Goal: Task Accomplishment & Management: Use online tool/utility

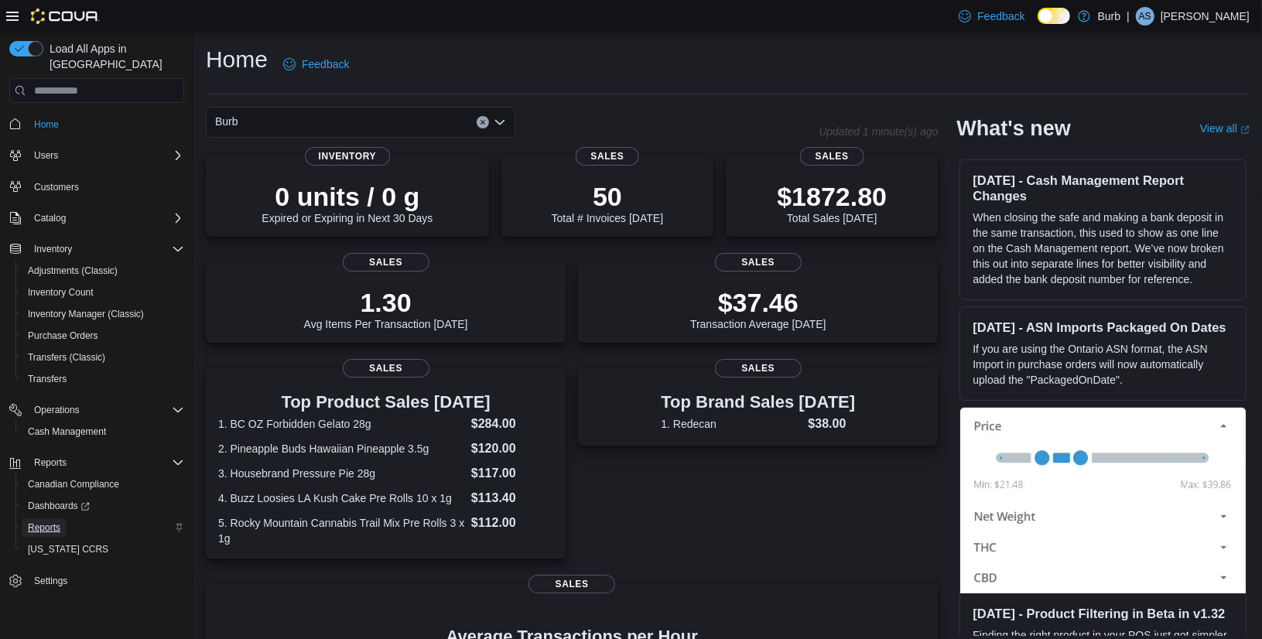
click at [39, 522] on span "Reports" at bounding box center [44, 528] width 33 height 12
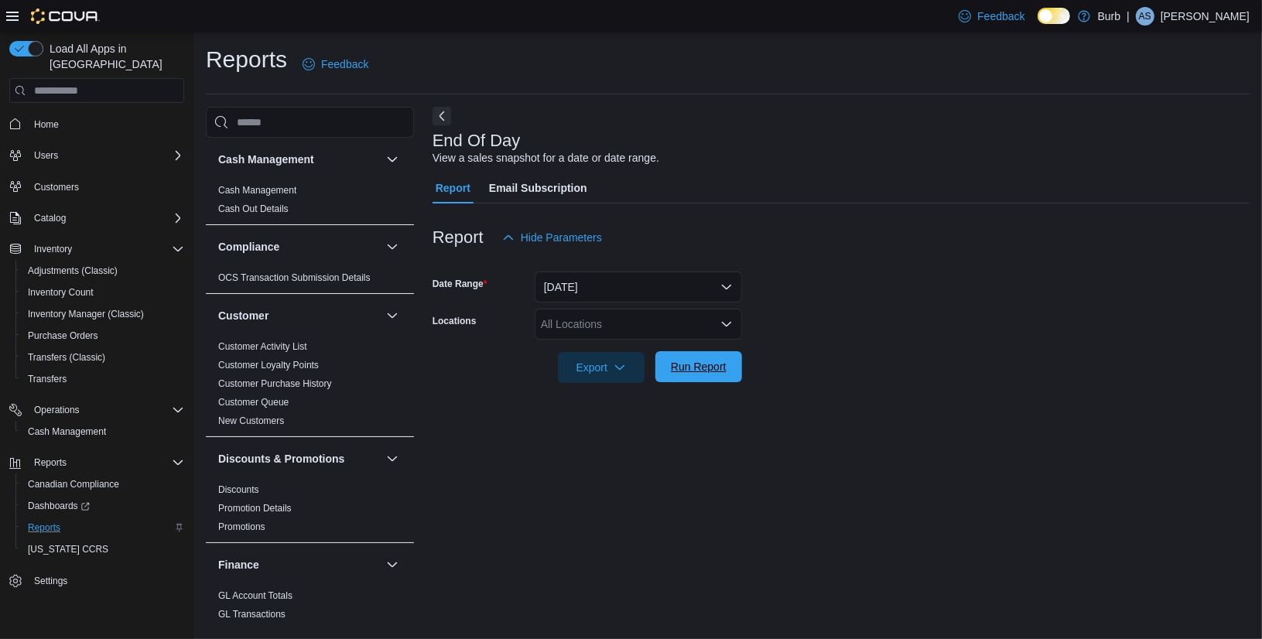
click at [694, 378] on span "Run Report" at bounding box center [699, 366] width 68 height 31
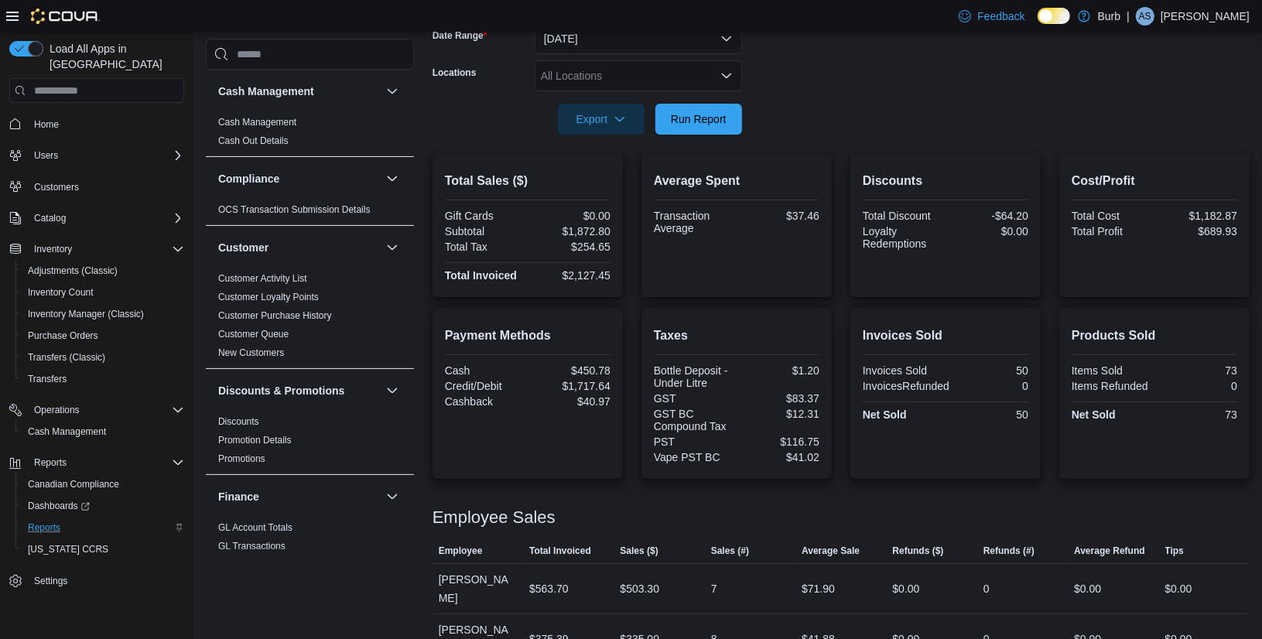
scroll to position [214, 0]
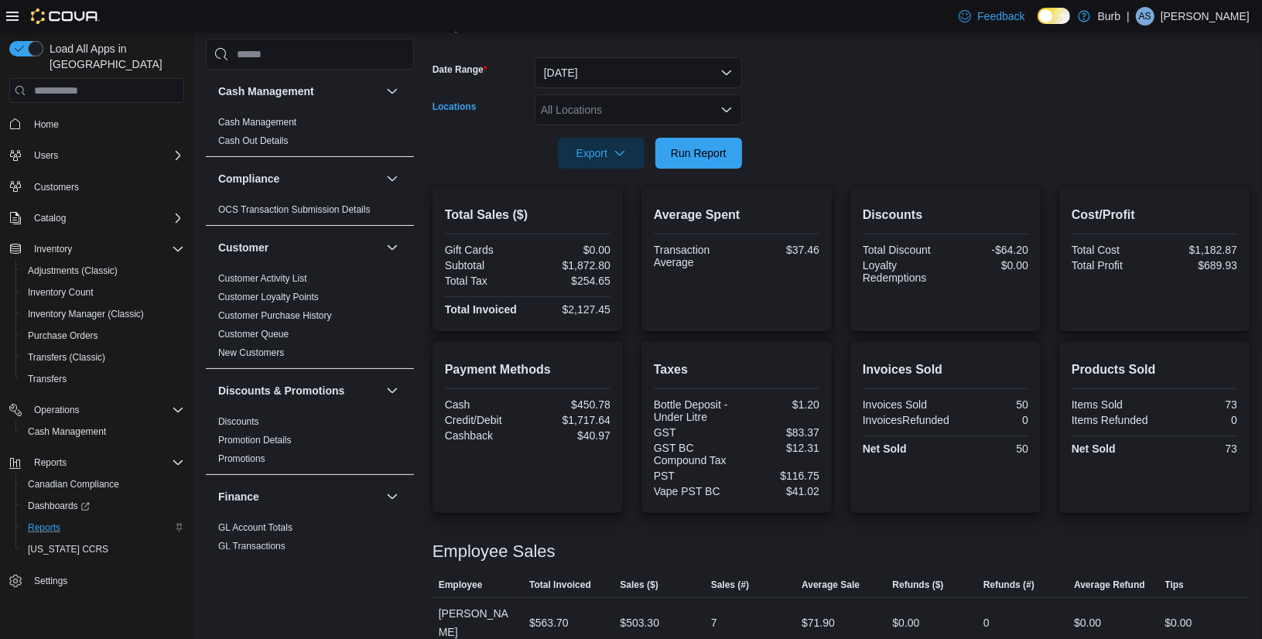
click at [723, 111] on icon "Open list of options" at bounding box center [727, 110] width 12 height 12
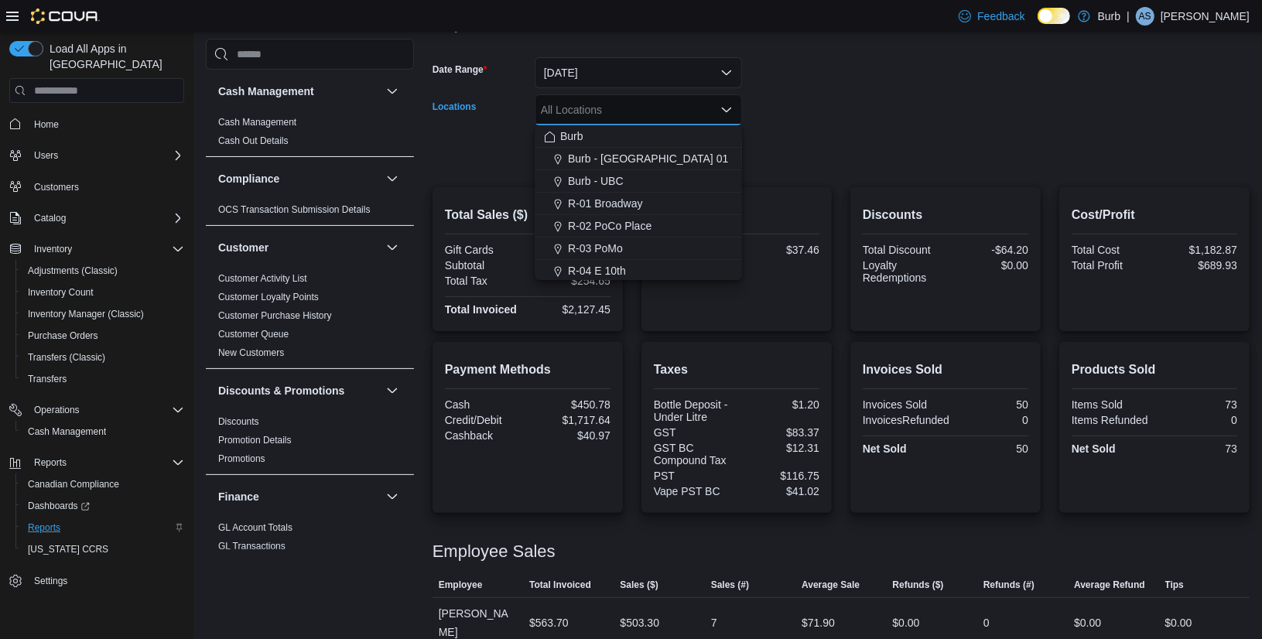
click at [807, 140] on form "Date Range Today Locations All Locations Combo box. Selected. Combo box input. …" at bounding box center [841, 104] width 817 height 130
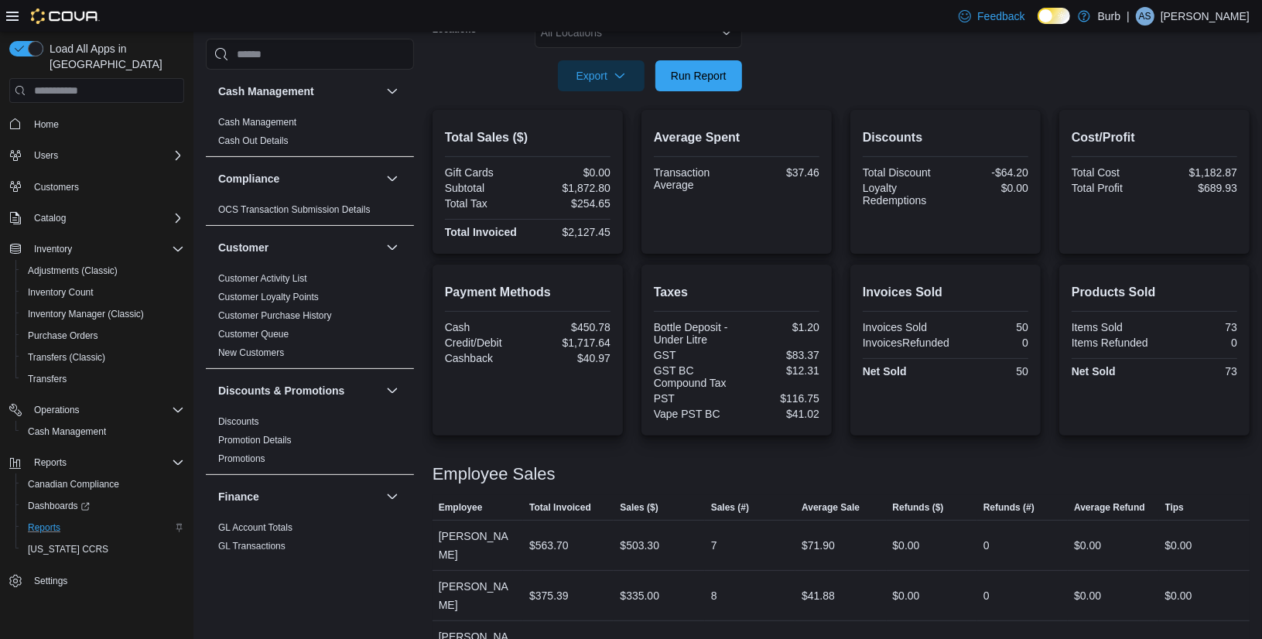
scroll to position [236, 0]
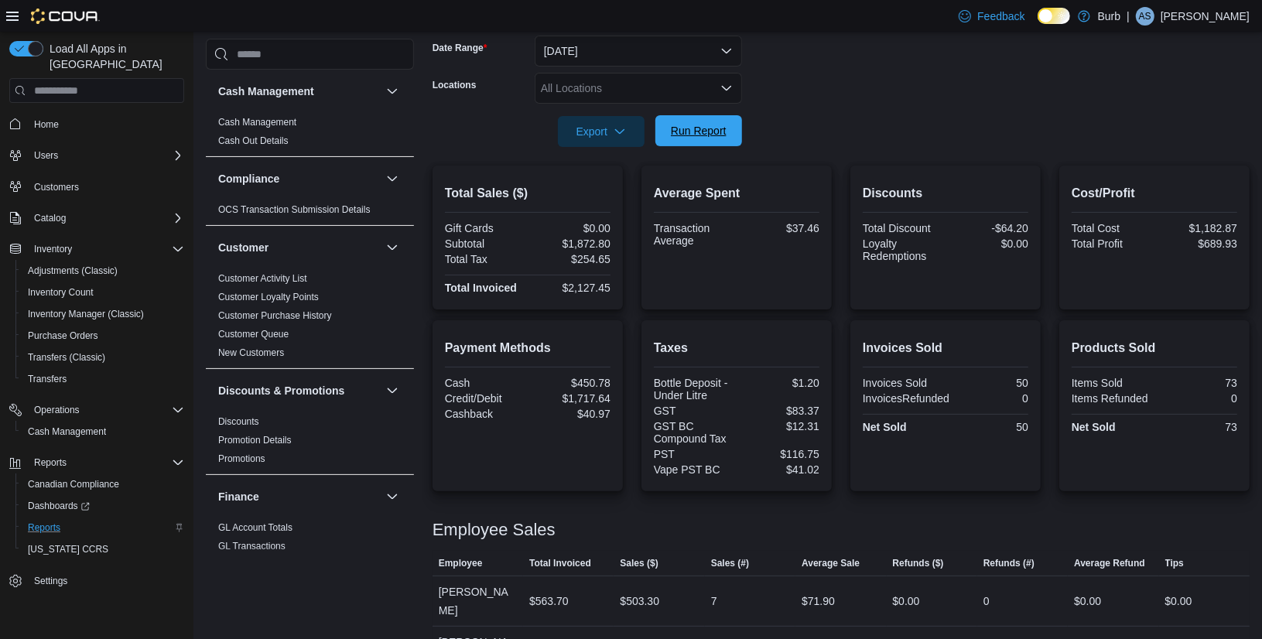
click at [701, 135] on span "Run Report" at bounding box center [699, 130] width 56 height 15
click at [697, 134] on span "Run Report" at bounding box center [699, 130] width 56 height 15
click at [687, 131] on span "Run Report" at bounding box center [699, 130] width 56 height 15
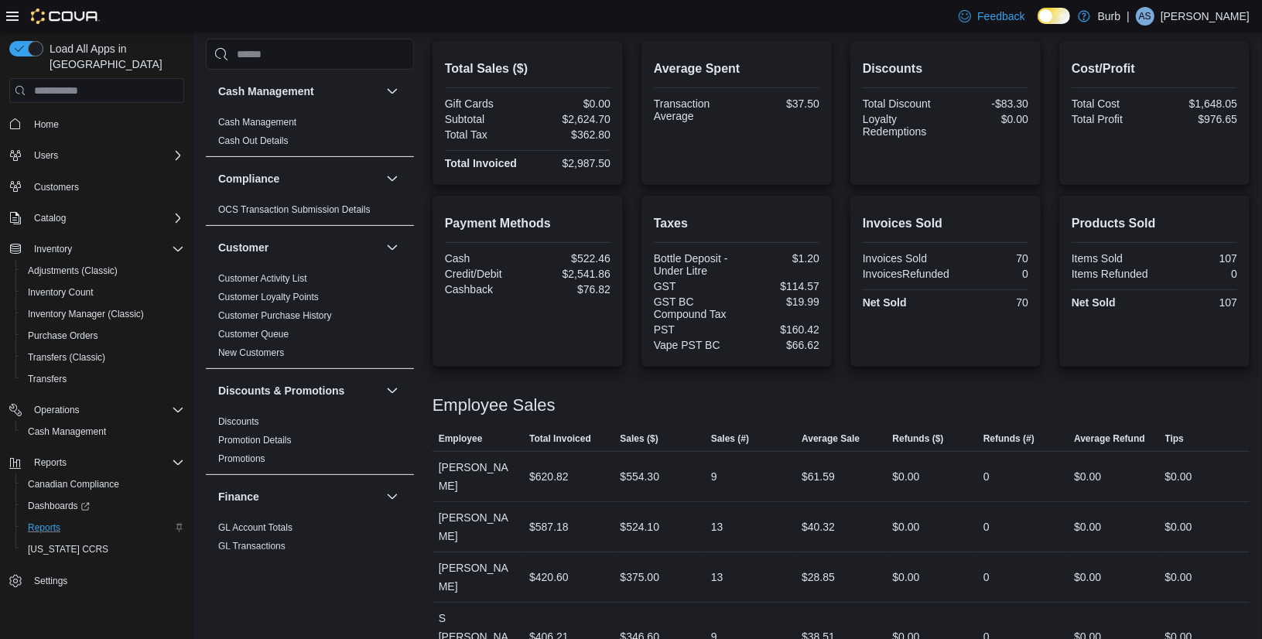
scroll to position [159, 0]
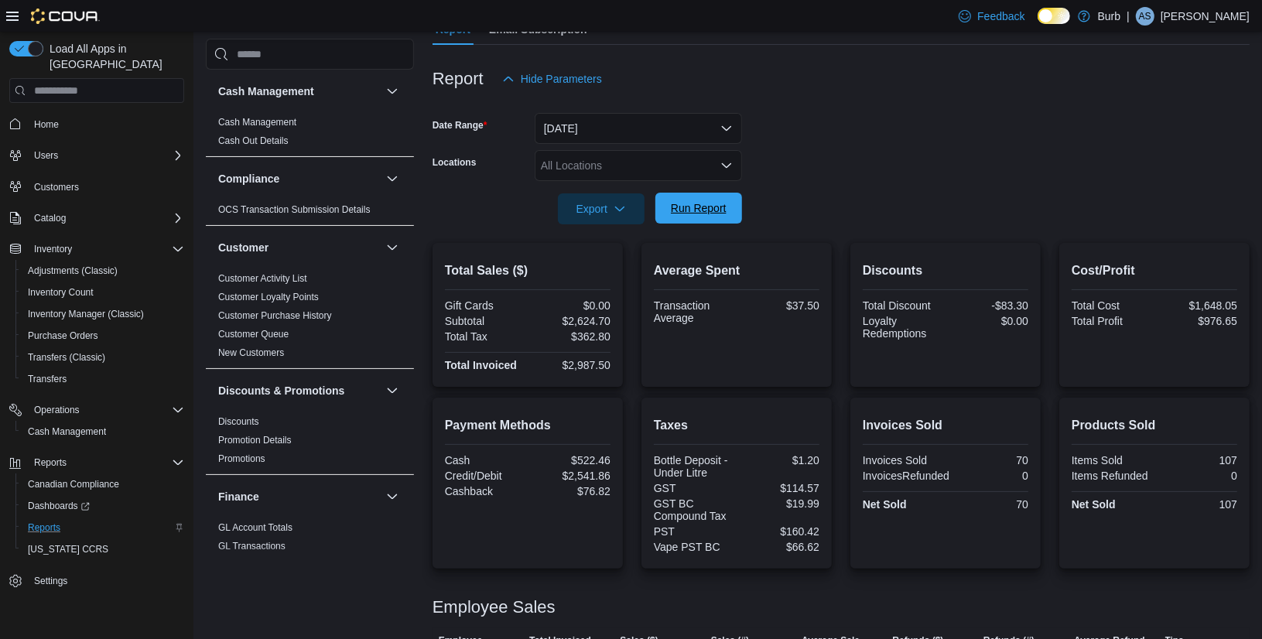
click at [682, 194] on span "Run Report" at bounding box center [699, 208] width 68 height 31
click at [680, 206] on span "Run Report" at bounding box center [699, 207] width 56 height 15
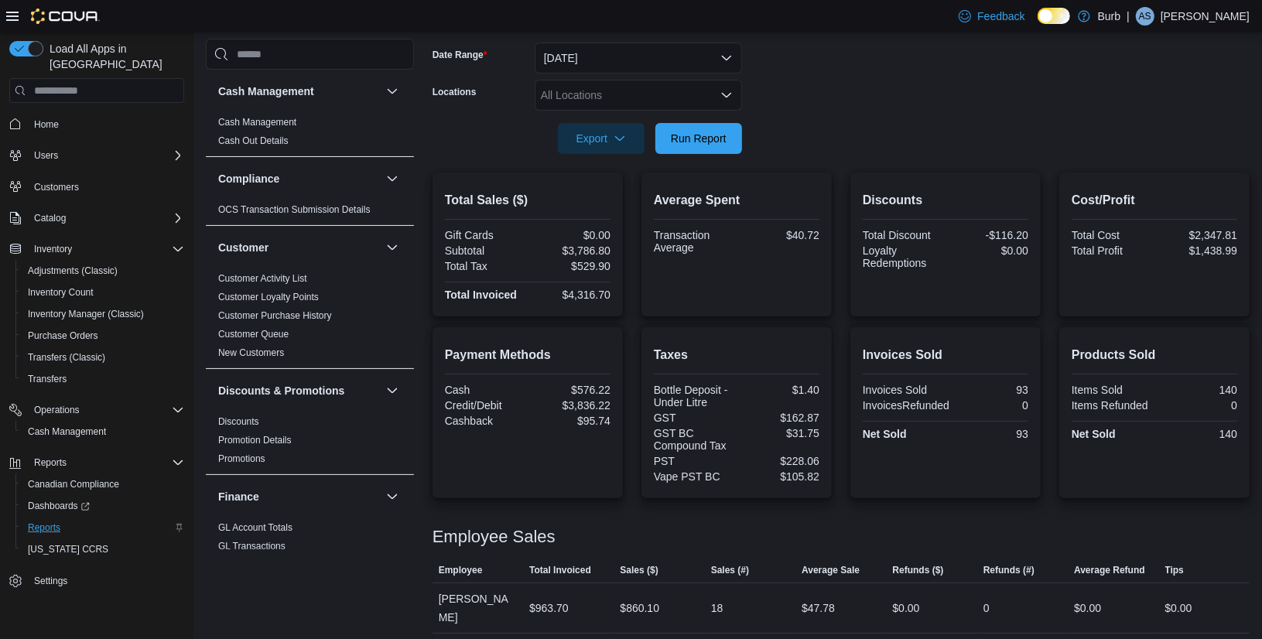
scroll to position [197, 0]
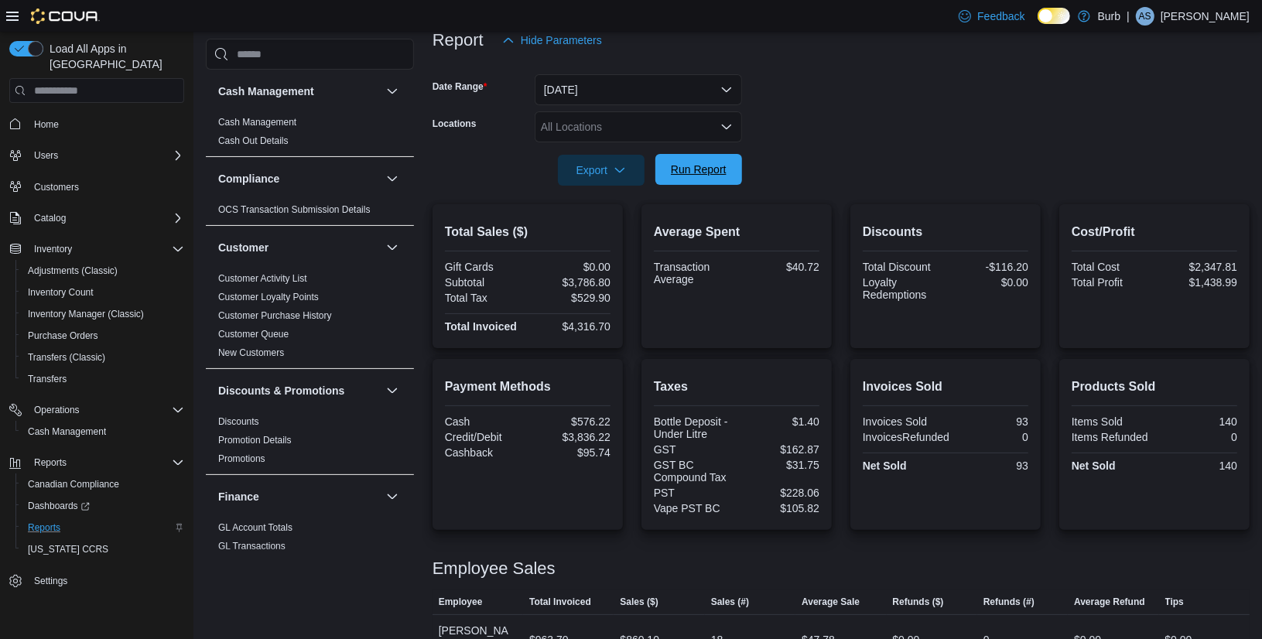
click at [701, 175] on span "Run Report" at bounding box center [699, 169] width 56 height 15
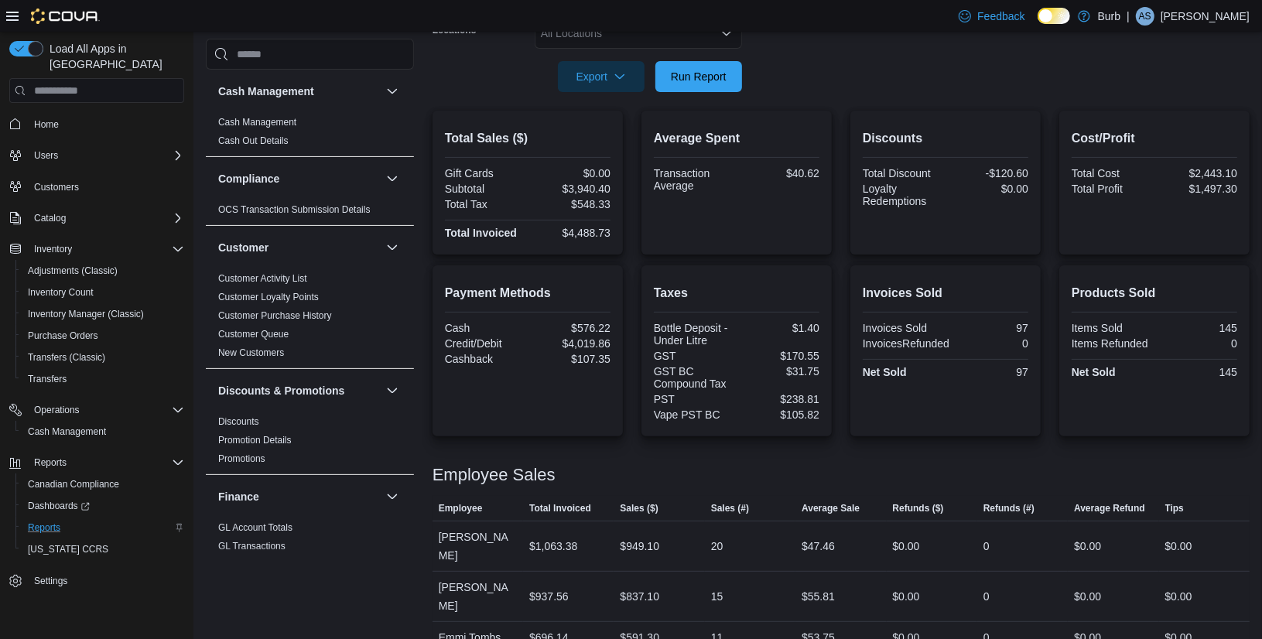
scroll to position [277, 0]
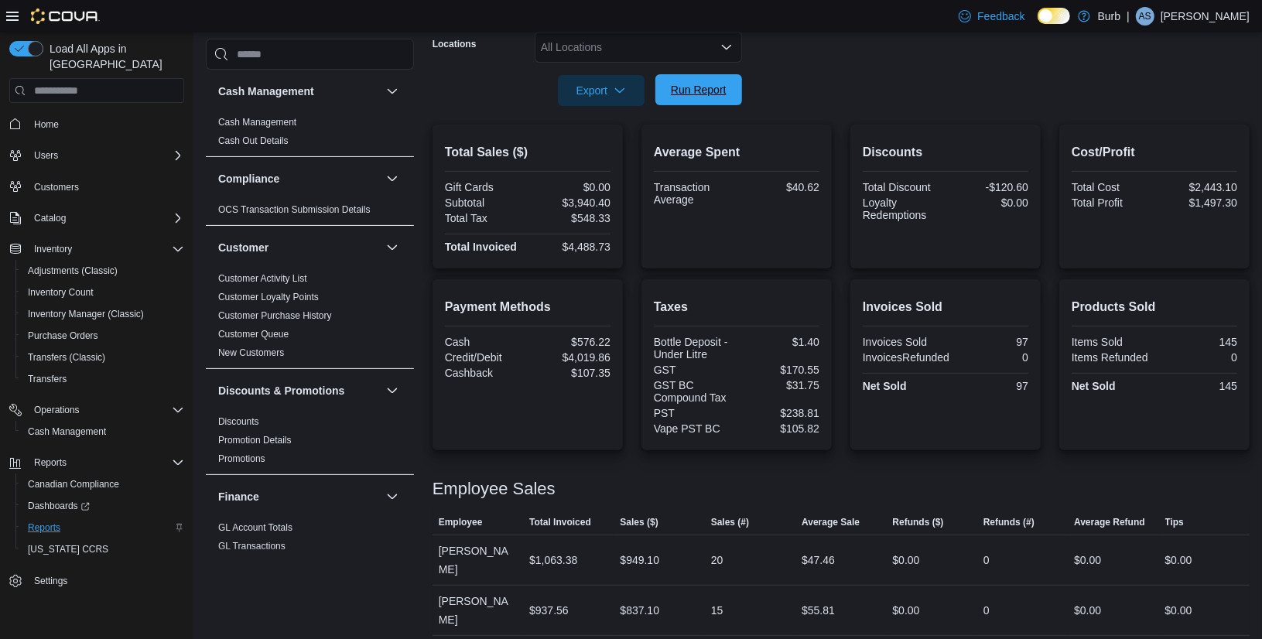
click at [718, 79] on span "Run Report" at bounding box center [699, 89] width 68 height 31
click at [680, 98] on span "Run Report" at bounding box center [699, 89] width 68 height 31
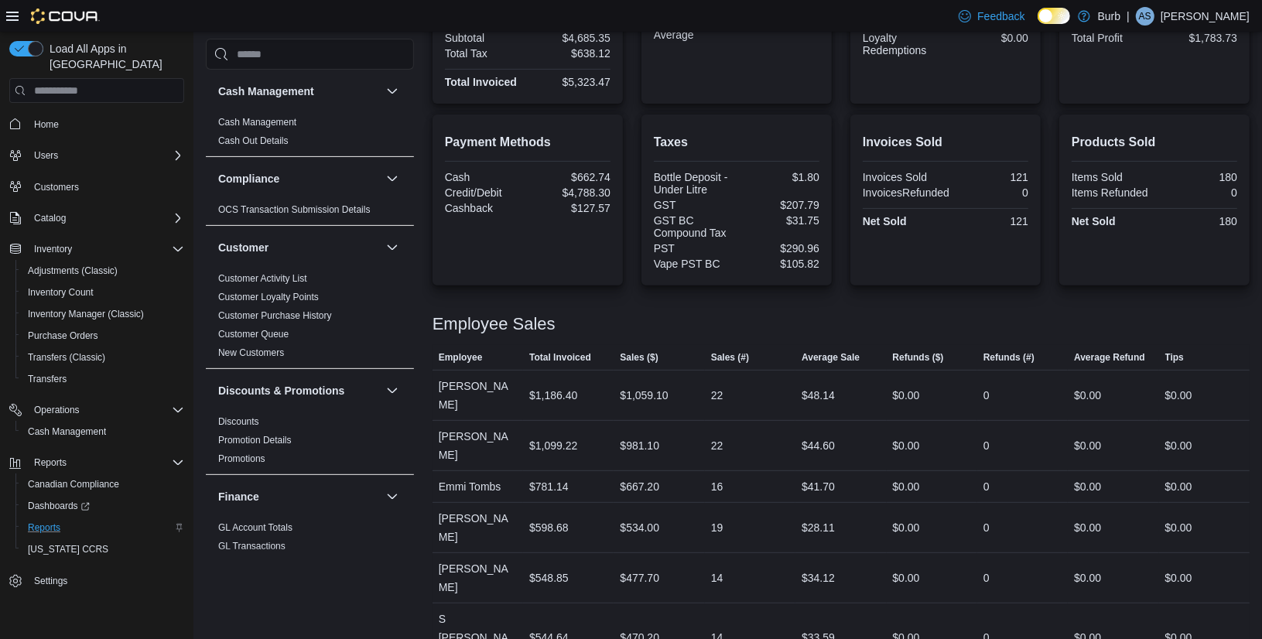
scroll to position [455, 0]
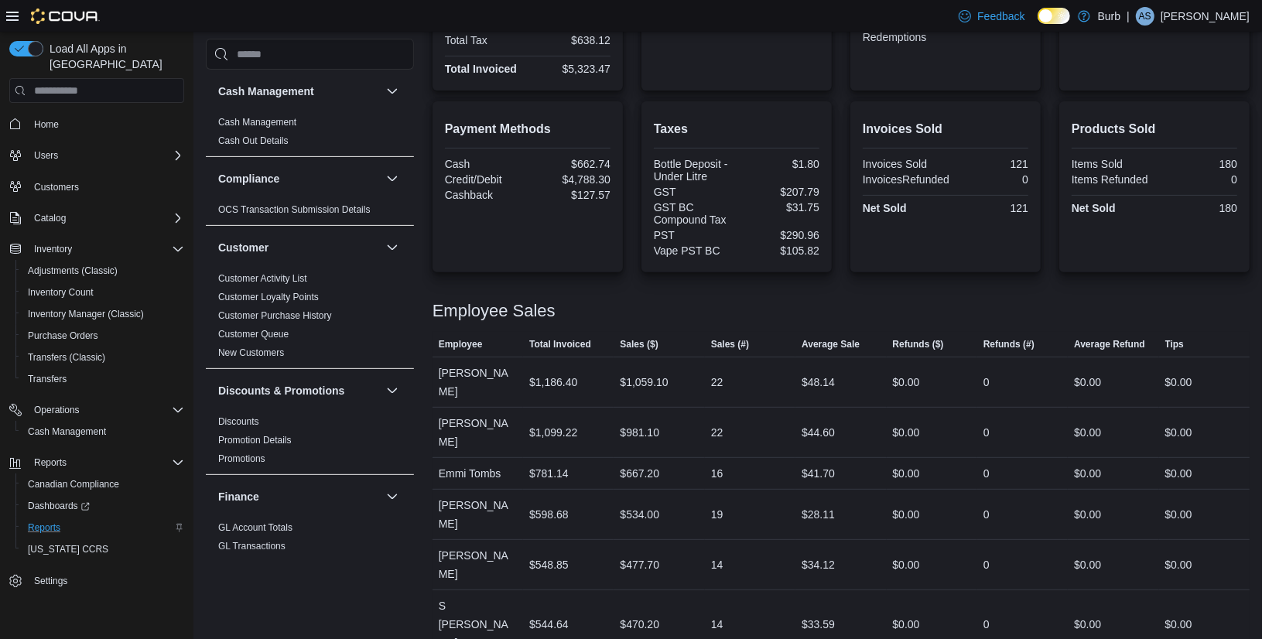
click at [630, 85] on div "Total Sales ($) Gift Cards $0.00 Subtotal $4,685.35 Total Tax $638.12 Total Inv…" at bounding box center [841, 19] width 817 height 144
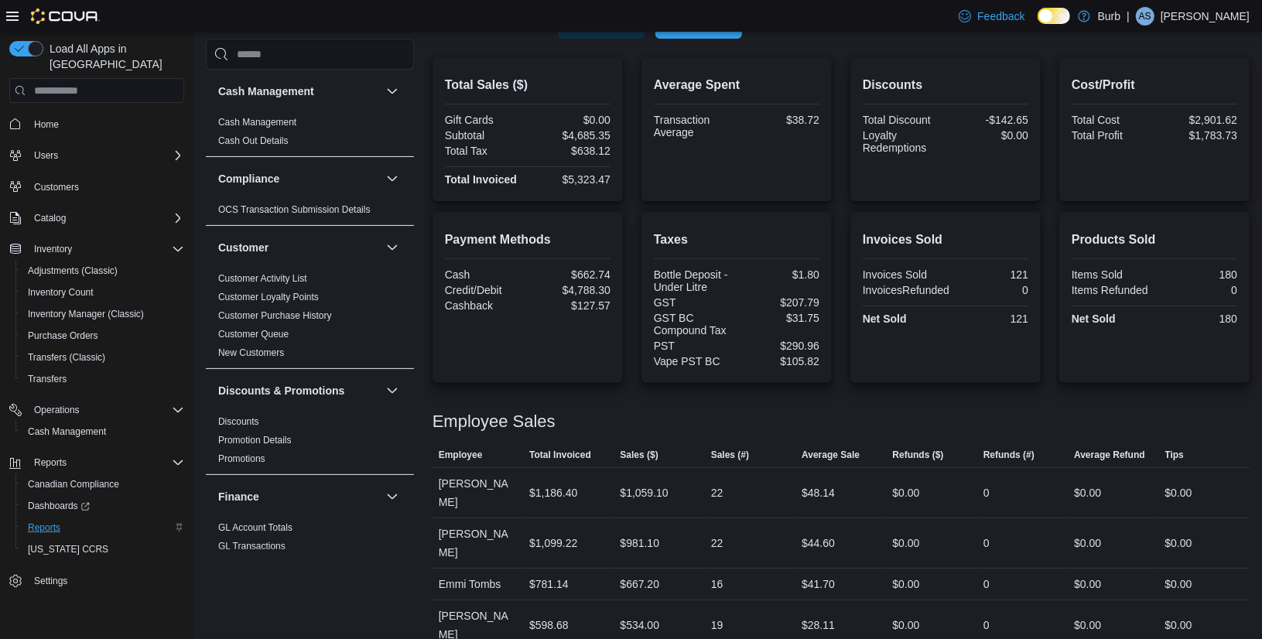
scroll to position [313, 0]
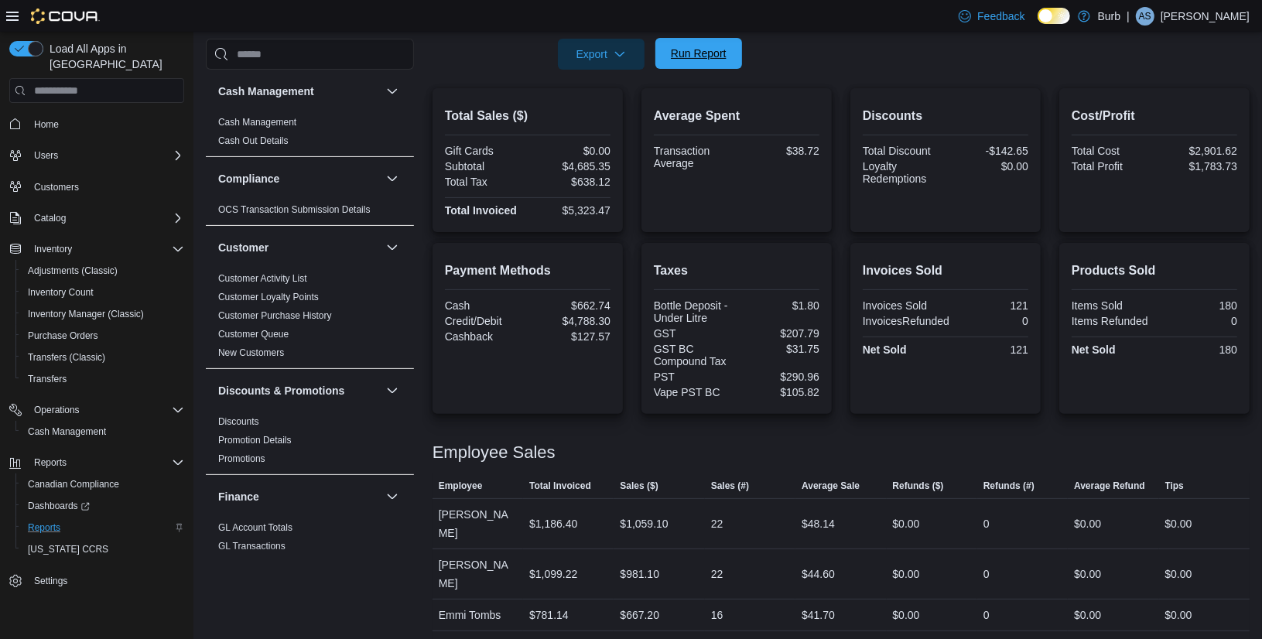
click at [714, 54] on span "Run Report" at bounding box center [699, 53] width 56 height 15
click at [696, 53] on span "Run Report" at bounding box center [699, 53] width 56 height 15
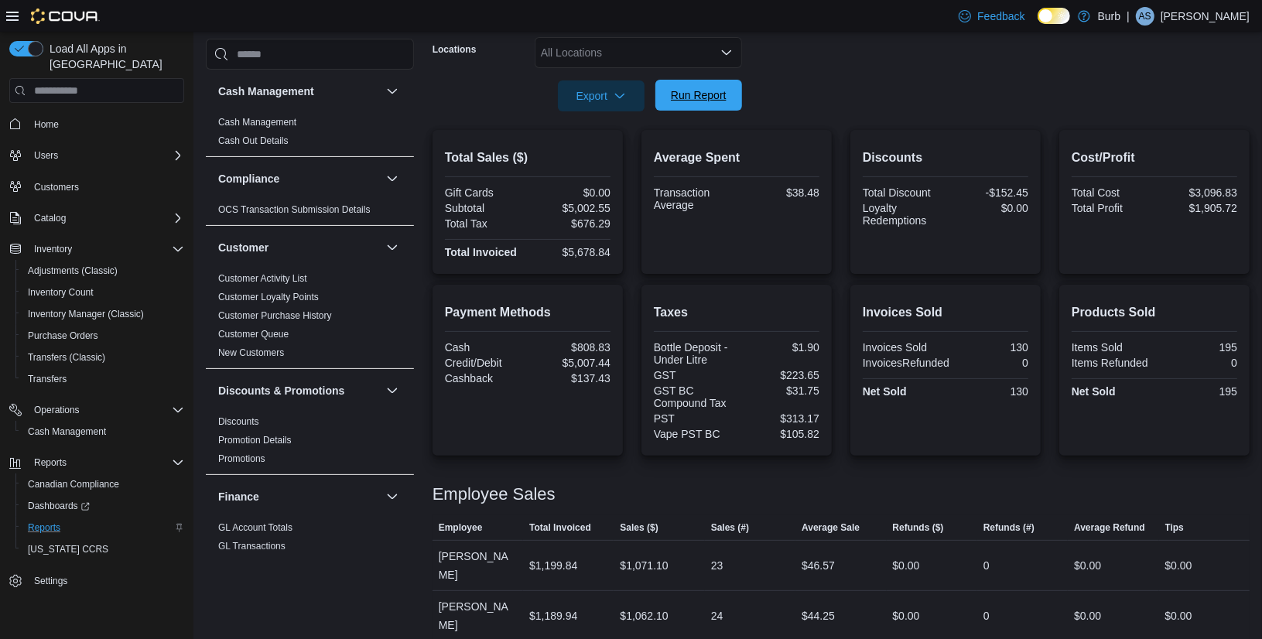
click at [703, 101] on span "Run Report" at bounding box center [699, 94] width 56 height 15
click at [746, 49] on form "Date Range Today Locations All Locations Export Run Report" at bounding box center [841, 46] width 817 height 130
click at [749, 39] on form "Date Range Today Locations All Locations Export Run Report" at bounding box center [841, 46] width 817 height 130
click at [750, 45] on form "Date Range Today Locations All Locations Export Run Report" at bounding box center [841, 46] width 817 height 130
click at [719, 90] on span "Run Report" at bounding box center [699, 94] width 56 height 15
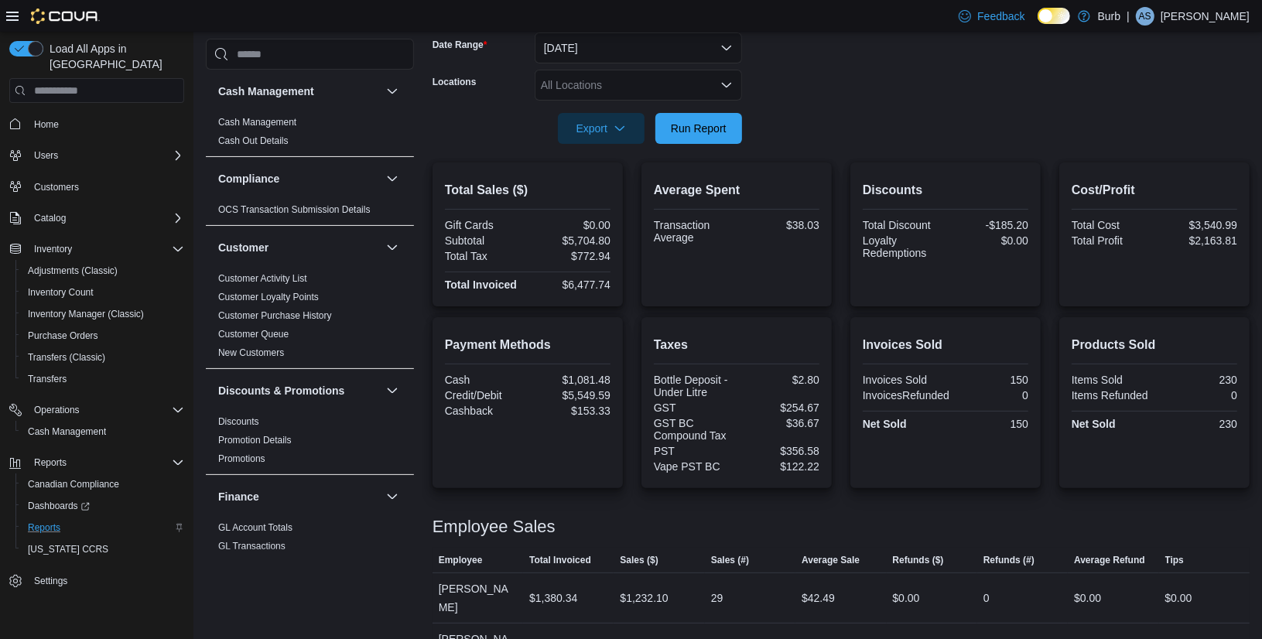
scroll to position [0, 0]
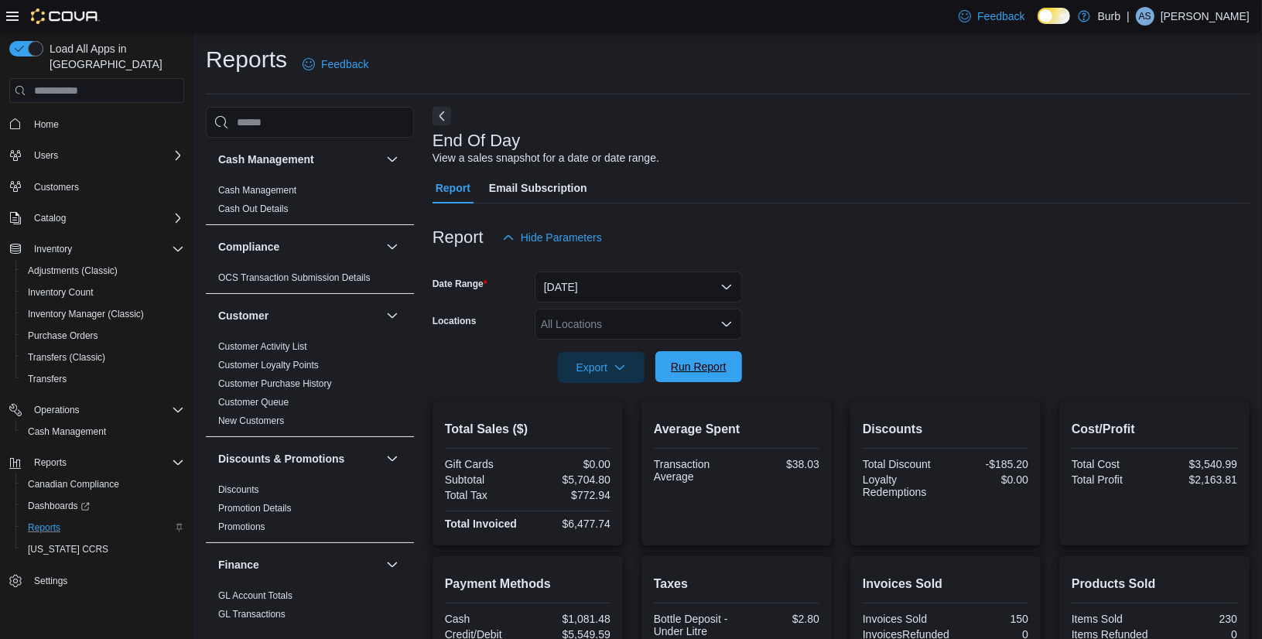
click at [706, 381] on span "Run Report" at bounding box center [699, 366] width 68 height 31
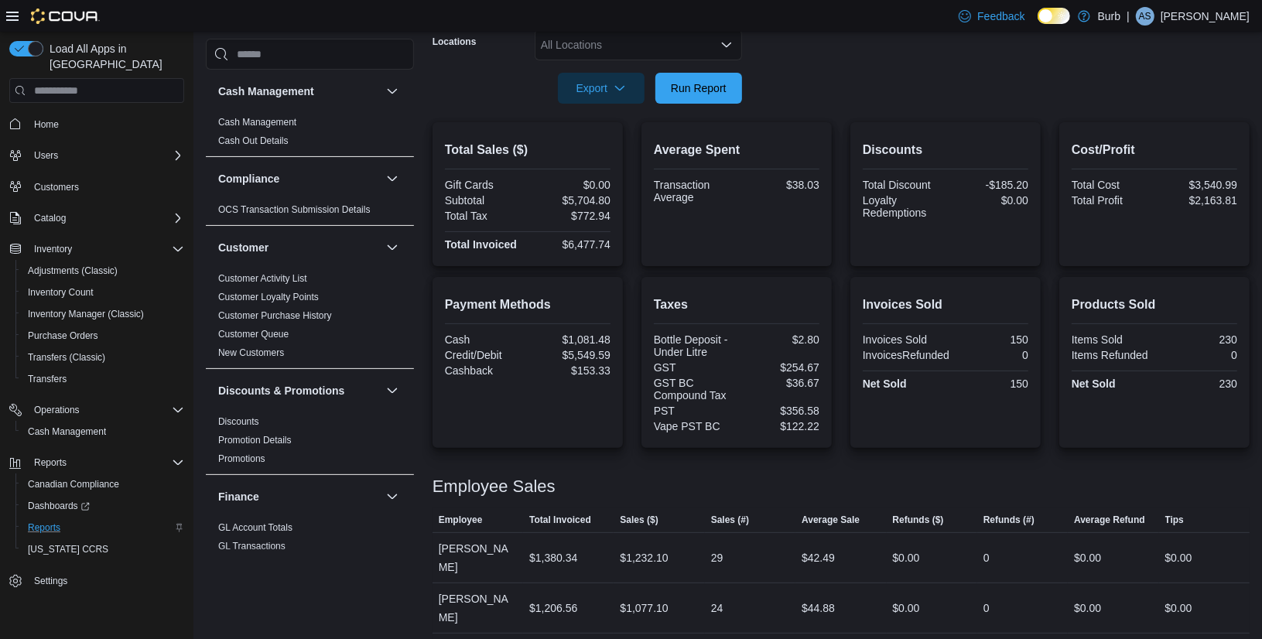
scroll to position [256, 0]
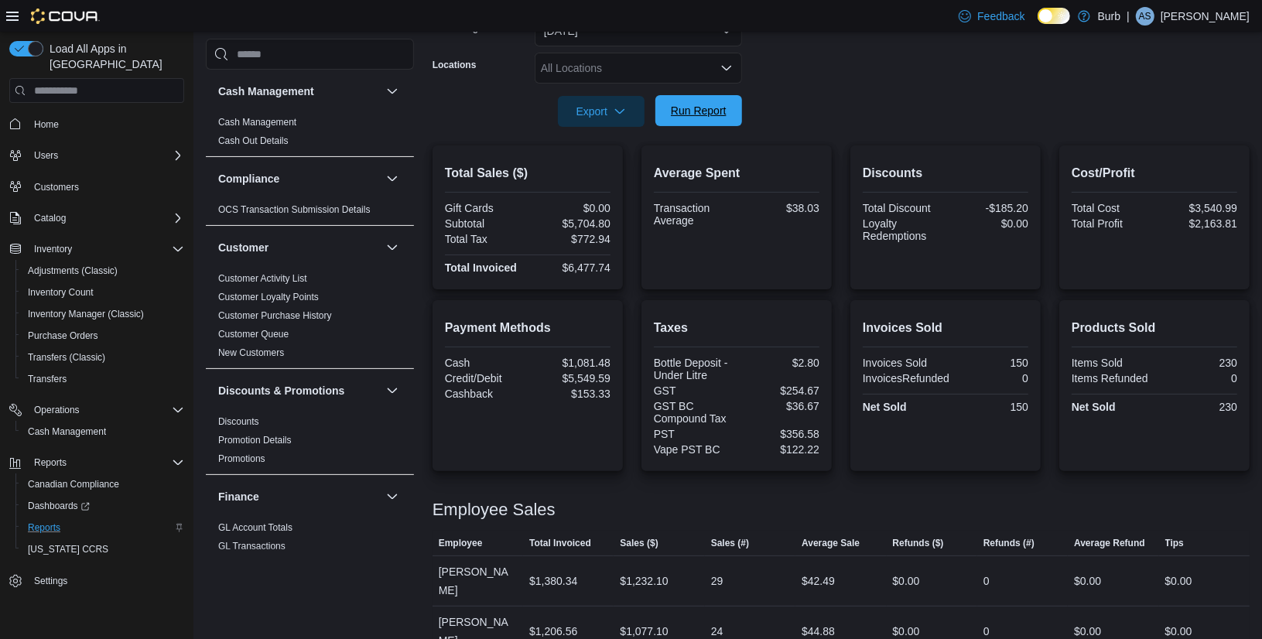
click at [701, 114] on span "Run Report" at bounding box center [699, 110] width 56 height 15
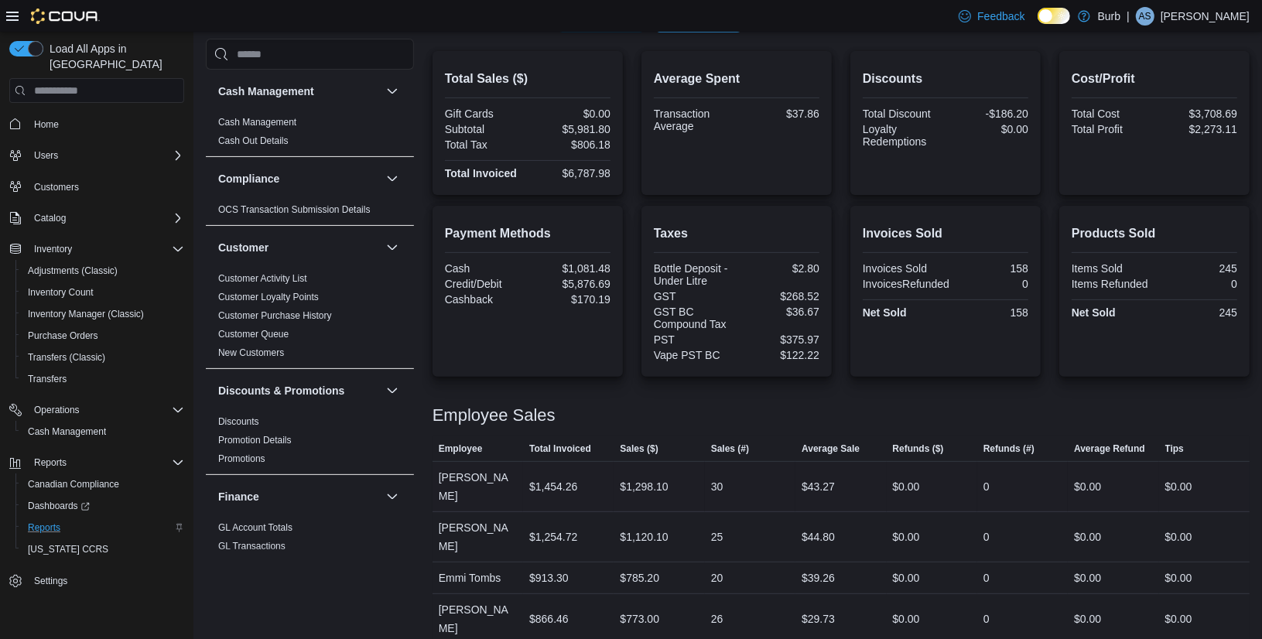
scroll to position [330, 0]
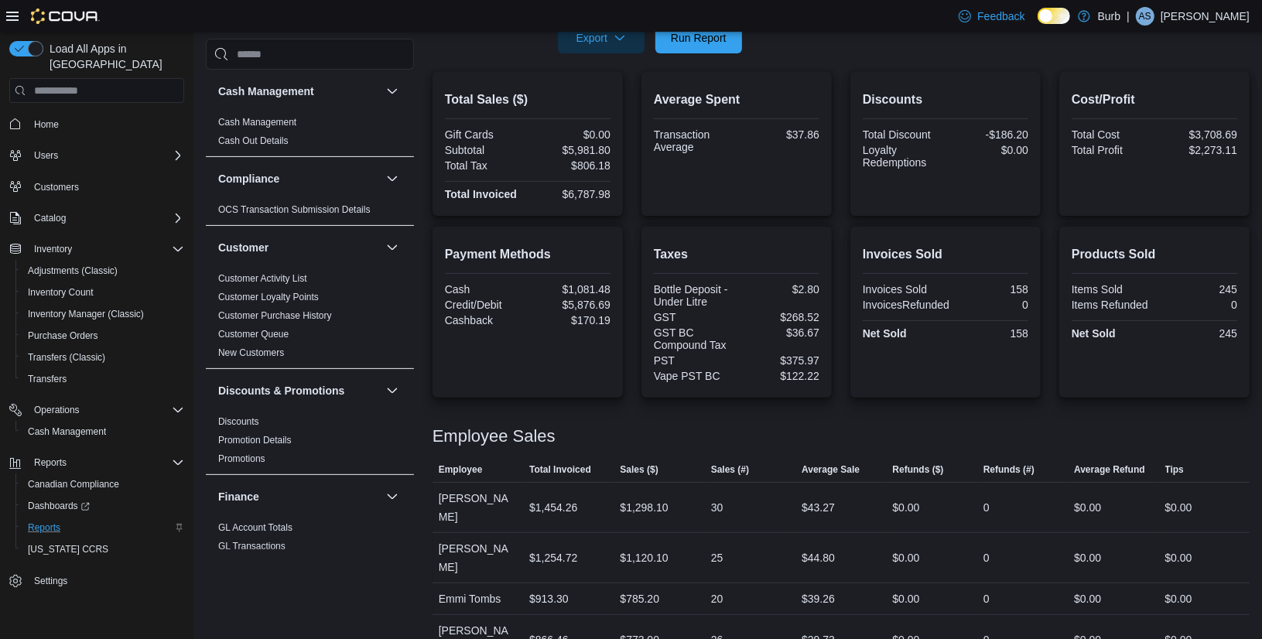
click at [690, 55] on div at bounding box center [841, 62] width 817 height 19
click at [687, 34] on span "Run Report" at bounding box center [699, 36] width 56 height 15
click at [71, 330] on span "Purchase Orders" at bounding box center [63, 336] width 70 height 12
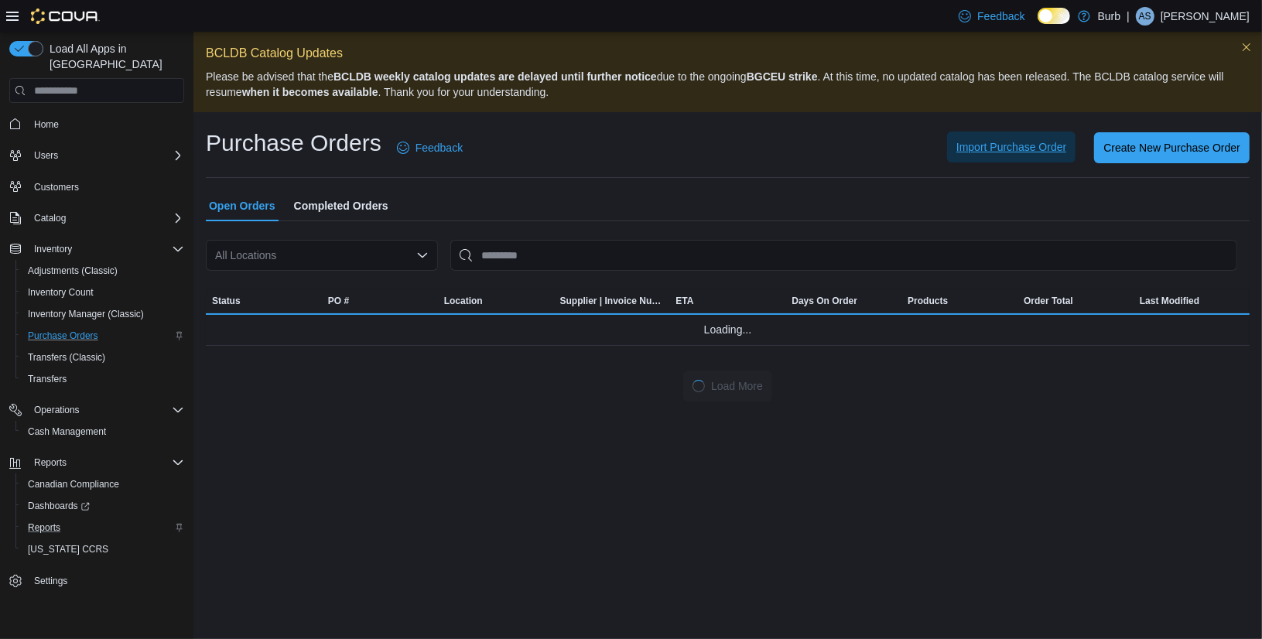
click at [1019, 144] on span "Import Purchase Order" at bounding box center [1012, 146] width 110 height 15
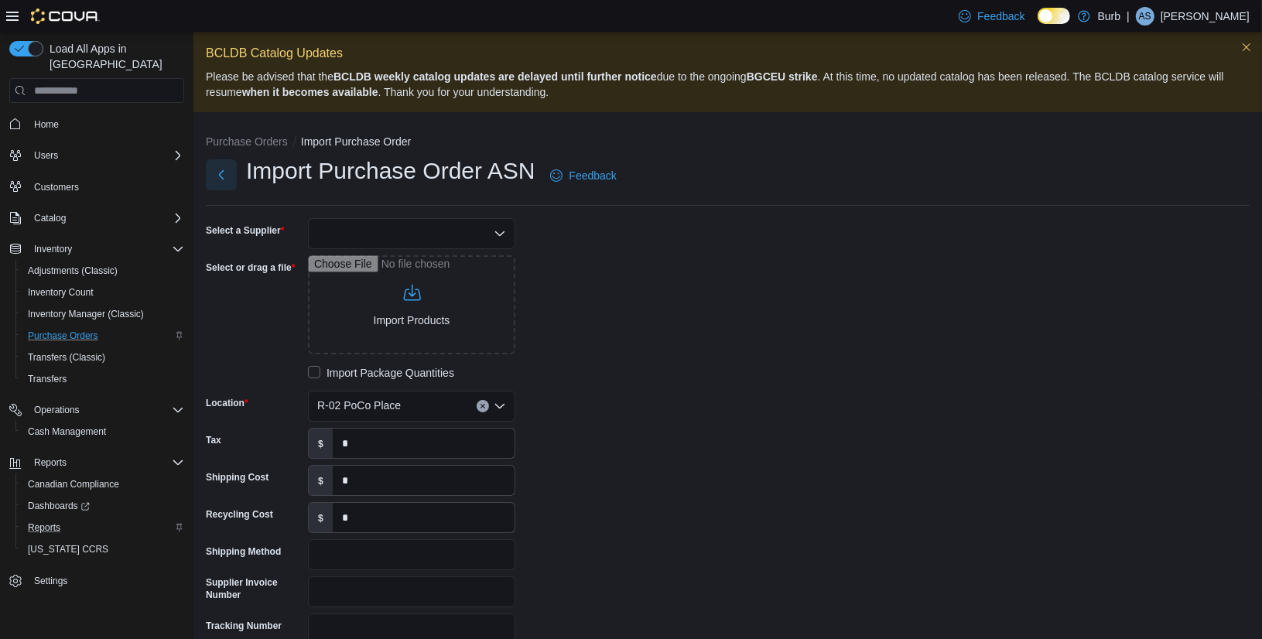
click at [228, 181] on button "Next" at bounding box center [221, 174] width 31 height 31
